Goal: Information Seeking & Learning: Find specific page/section

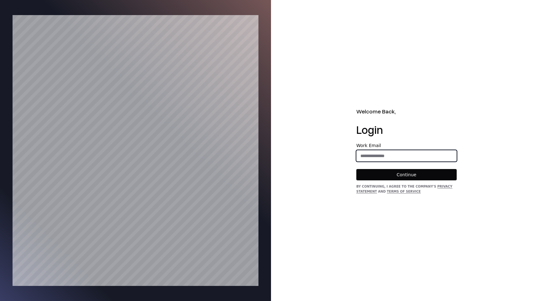
click at [374, 156] on input "email" at bounding box center [407, 155] width 100 height 11
type input "**********"
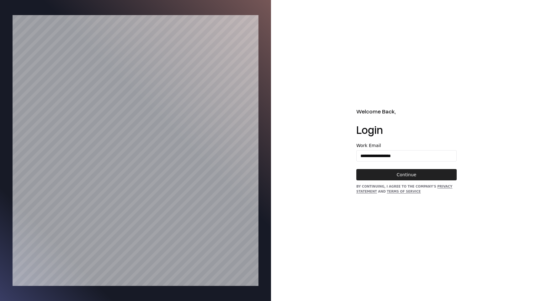
click at [402, 172] on button "Continue" at bounding box center [406, 174] width 100 height 11
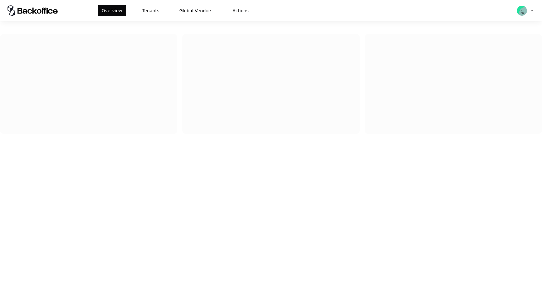
click at [140, 19] on div "Overview Tenants Global Vendors Actions" at bounding box center [271, 10] width 542 height 21
click at [147, 11] on button "Tenants" at bounding box center [151, 10] width 24 height 11
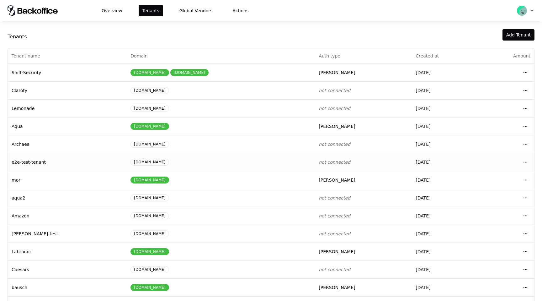
scroll to position [27, 0]
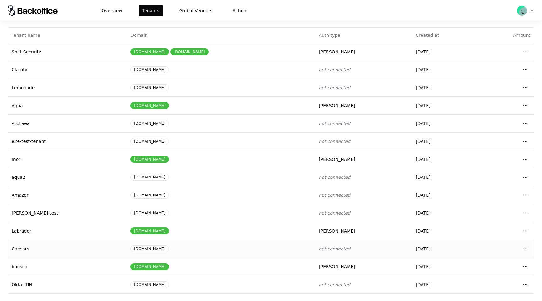
click at [204, 242] on td "[DOMAIN_NAME]" at bounding box center [221, 248] width 188 height 18
click at [527, 248] on html "Overview Tenants Global Vendors Actions Tenants Add Tenant Tenant name Domain A…" at bounding box center [271, 150] width 542 height 301
click at [485, 224] on div "Login to tenant" at bounding box center [497, 221] width 71 height 13
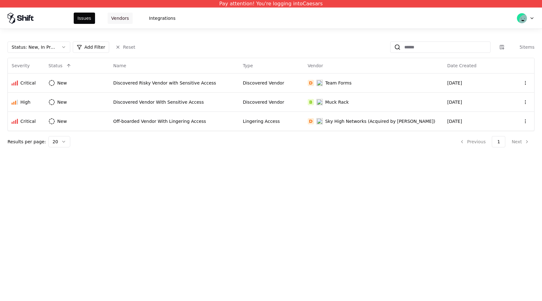
click at [121, 20] on button "Vendors" at bounding box center [120, 18] width 25 height 11
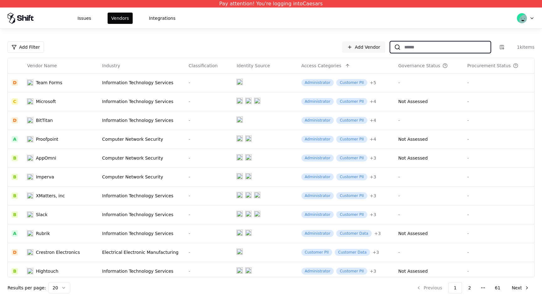
click at [415, 46] on input at bounding box center [446, 46] width 90 height 11
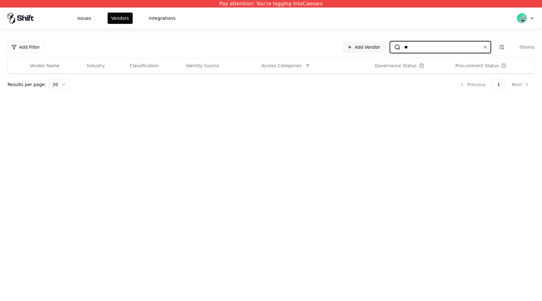
type input "*"
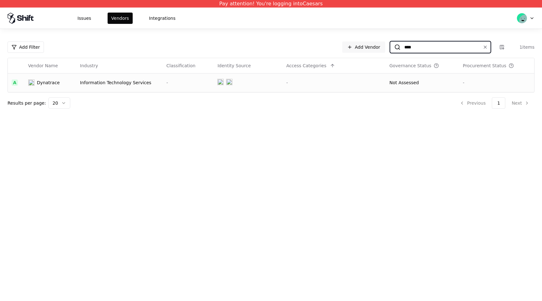
type input "****"
click at [104, 84] on div "Information Technology Services" at bounding box center [119, 82] width 79 height 6
